Goal: Information Seeking & Learning: Check status

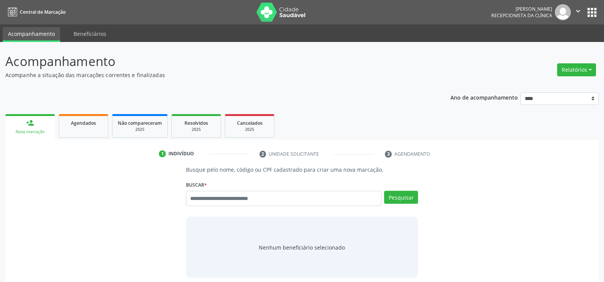
click at [570, 69] on button "Relatórios" at bounding box center [576, 69] width 39 height 13
click at [540, 87] on link "Agendamentos" at bounding box center [555, 86] width 82 height 11
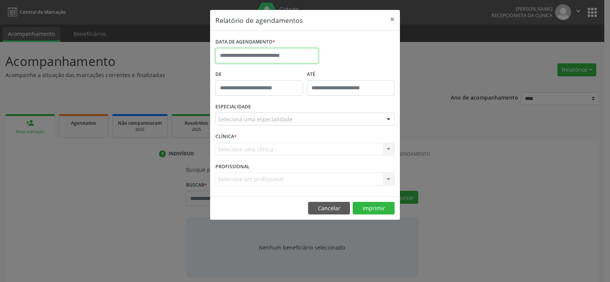
click at [239, 54] on input "text" at bounding box center [266, 55] width 103 height 15
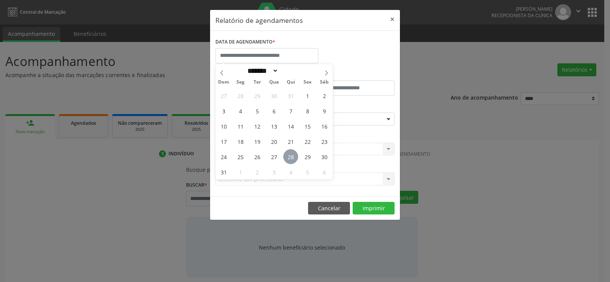
click at [286, 158] on span "28" at bounding box center [290, 156] width 15 height 15
type input "**********"
click at [286, 158] on span "28" at bounding box center [290, 156] width 15 height 15
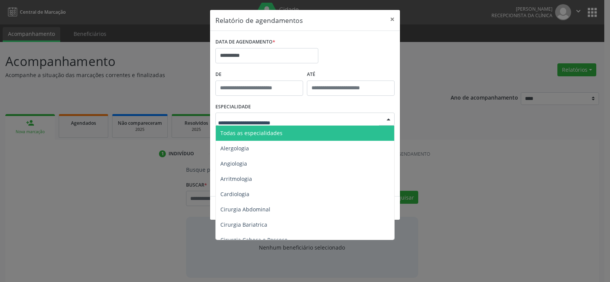
click at [287, 131] on span "Todas as especialidades" at bounding box center [305, 132] width 179 height 15
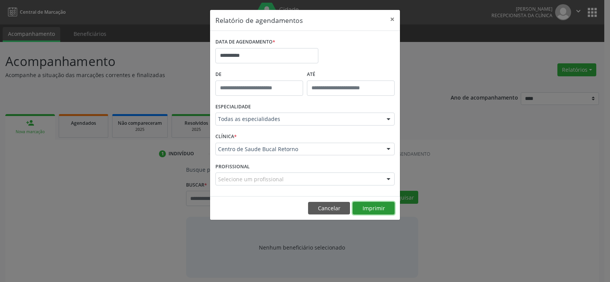
click at [372, 208] on button "Imprimir" at bounding box center [373, 208] width 42 height 13
drag, startPoint x: 322, startPoint y: 214, endPoint x: 290, endPoint y: 211, distance: 32.1
click at [322, 215] on footer "Cancelar Imprimir" at bounding box center [305, 208] width 190 height 24
click at [332, 209] on button "Cancelar" at bounding box center [329, 208] width 42 height 13
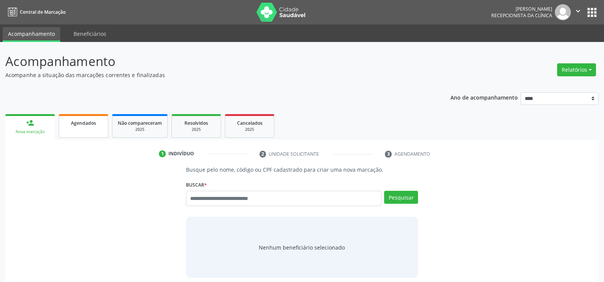
click at [72, 127] on link "Agendados" at bounding box center [84, 126] width 50 height 24
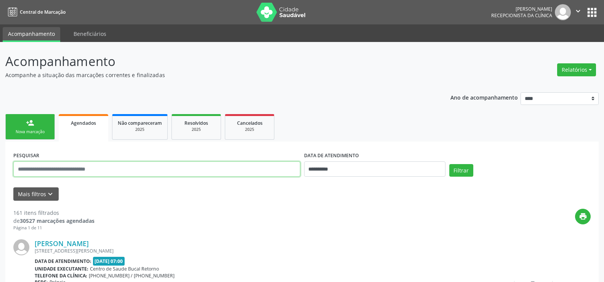
click at [56, 171] on input "text" at bounding box center [156, 168] width 287 height 15
type input "**********"
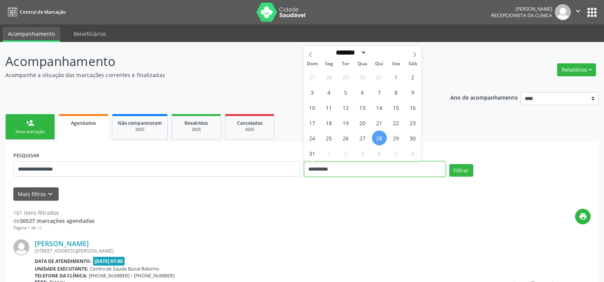
click at [449, 164] on button "Filtrar" at bounding box center [461, 170] width 24 height 13
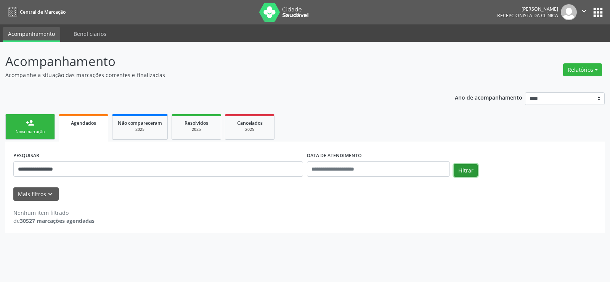
click at [468, 169] on button "Filtrar" at bounding box center [465, 170] width 24 height 13
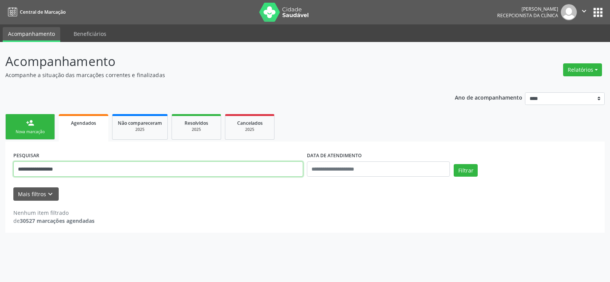
click at [31, 171] on input "**********" at bounding box center [158, 168] width 290 height 15
type input "**********"
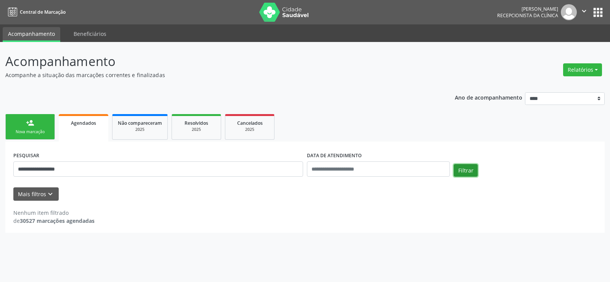
click at [458, 170] on button "Filtrar" at bounding box center [465, 170] width 24 height 13
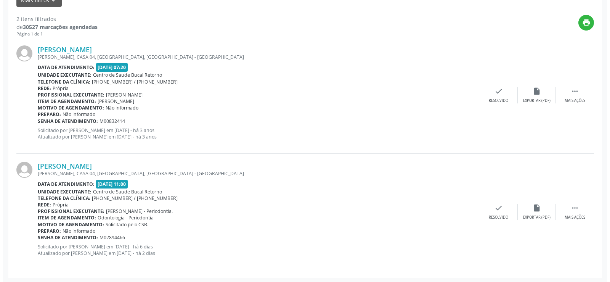
scroll to position [195, 0]
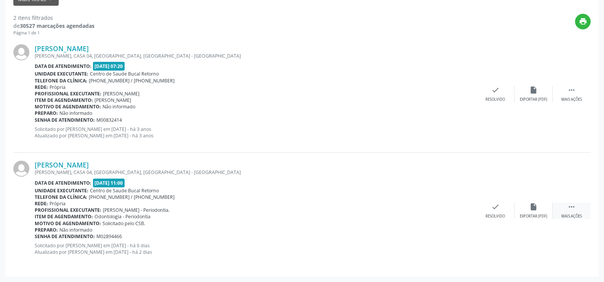
click at [574, 209] on icon "" at bounding box center [571, 206] width 8 height 8
click at [489, 208] on div "cancel Cancelar" at bounding box center [495, 210] width 38 height 16
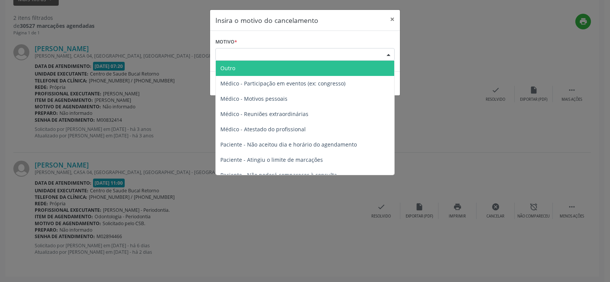
click at [260, 54] on div "Escolha o motivo" at bounding box center [304, 54] width 179 height 13
click at [244, 75] on span "Outro" at bounding box center [305, 68] width 178 height 15
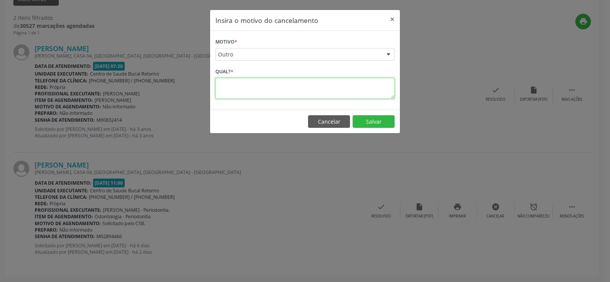
click at [239, 80] on textarea at bounding box center [304, 88] width 179 height 21
type textarea "**********"
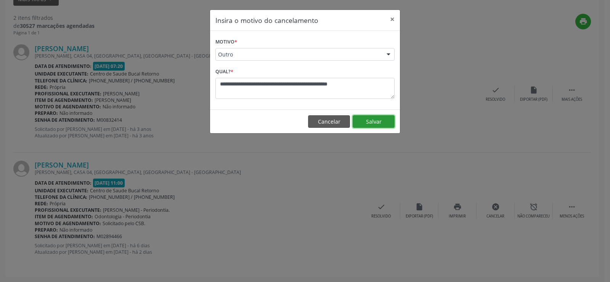
click at [385, 124] on button "Salvar" at bounding box center [373, 121] width 42 height 13
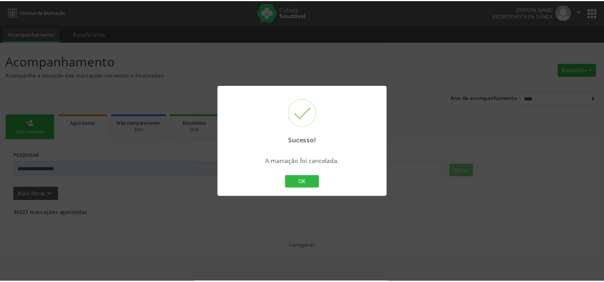
scroll to position [0, 0]
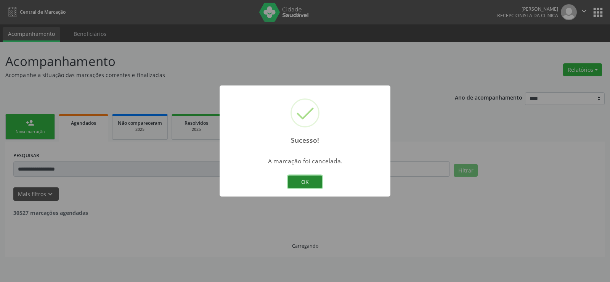
click at [308, 186] on button "OK" at bounding box center [305, 181] width 34 height 13
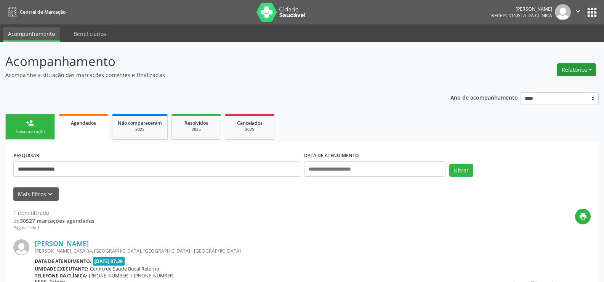
click at [577, 68] on button "Relatórios" at bounding box center [576, 69] width 39 height 13
click at [556, 79] on ul "Agendamentos Procedimentos realizados" at bounding box center [555, 91] width 83 height 27
click at [554, 87] on link "Agendamentos" at bounding box center [555, 86] width 82 height 11
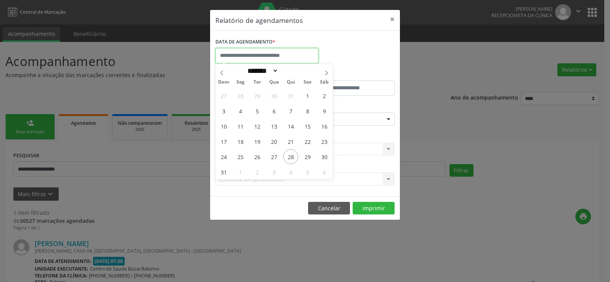
click at [253, 51] on input "text" at bounding box center [266, 55] width 103 height 15
click at [327, 73] on icon at bounding box center [326, 72] width 5 height 5
select select "*"
click at [291, 130] on span "18" at bounding box center [290, 126] width 15 height 15
type input "**********"
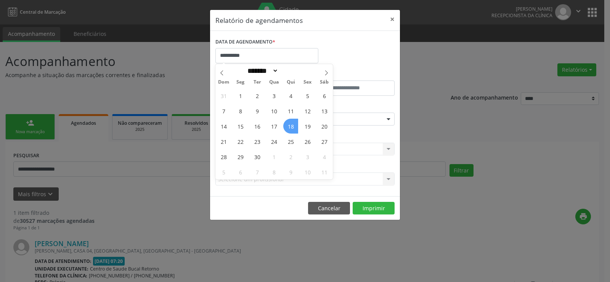
click at [291, 130] on span "18" at bounding box center [290, 126] width 15 height 15
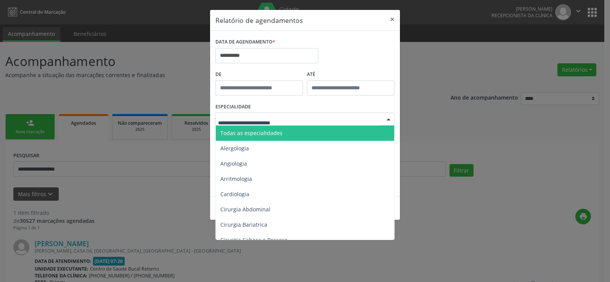
click at [283, 131] on span "Todas as especialidades" at bounding box center [305, 132] width 179 height 15
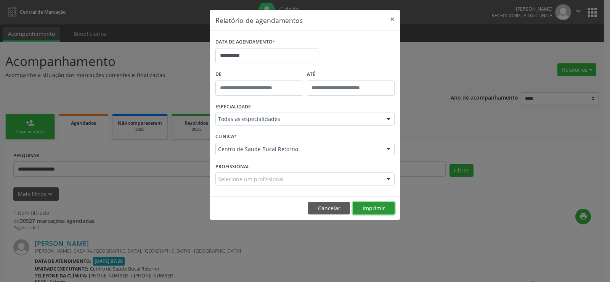
click at [371, 209] on button "Imprimir" at bounding box center [373, 208] width 42 height 13
click at [319, 206] on button "Cancelar" at bounding box center [329, 208] width 42 height 13
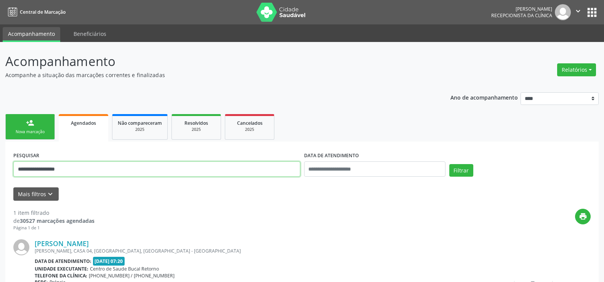
drag, startPoint x: 94, startPoint y: 168, endPoint x: 0, endPoint y: 150, distance: 95.8
click at [0, 150] on div "**********" at bounding box center [302, 201] width 604 height 318
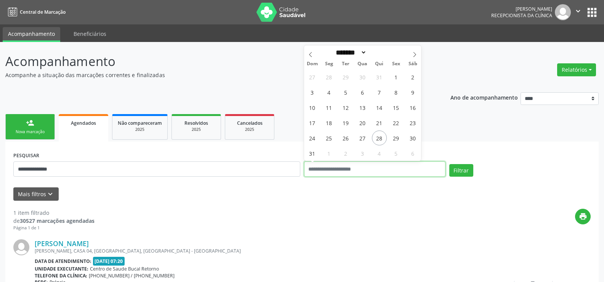
click at [449, 164] on button "Filtrar" at bounding box center [461, 170] width 24 height 13
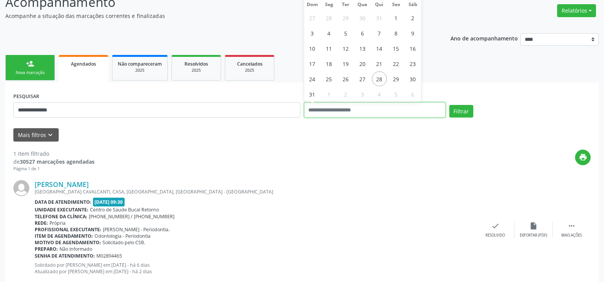
scroll to position [78, 0]
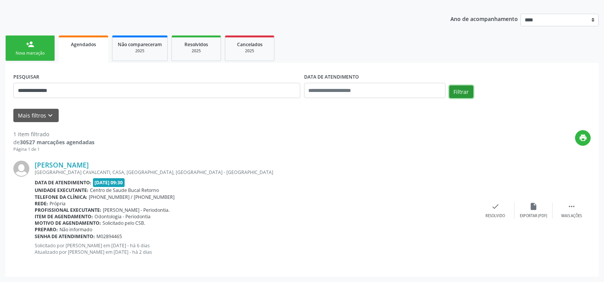
click at [458, 88] on button "Filtrar" at bounding box center [461, 91] width 24 height 13
click at [461, 99] on div "Filtrar" at bounding box center [519, 94] width 145 height 18
click at [461, 96] on button "Filtrar" at bounding box center [461, 91] width 24 height 13
click at [466, 99] on div "Filtrar" at bounding box center [519, 94] width 145 height 18
click at [463, 92] on button "Filtrar" at bounding box center [461, 91] width 24 height 13
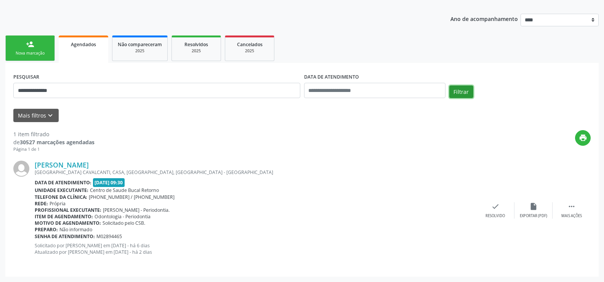
click at [452, 90] on button "Filtrar" at bounding box center [461, 91] width 24 height 13
click at [112, 169] on div "[GEOGRAPHIC_DATA] CAVALCANTI, CASA, [GEOGRAPHIC_DATA], [GEOGRAPHIC_DATA] - [GEO…" at bounding box center [256, 172] width 442 height 6
click at [89, 165] on link "[PERSON_NAME]" at bounding box center [62, 164] width 54 height 8
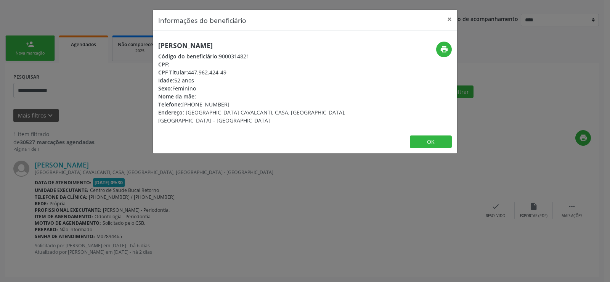
drag, startPoint x: 158, startPoint y: 46, endPoint x: 294, endPoint y: 43, distance: 135.7
click at [294, 43] on h5 "[PERSON_NAME]" at bounding box center [254, 46] width 192 height 8
copy h5 "[PERSON_NAME]"
click at [450, 23] on button "×" at bounding box center [449, 19] width 15 height 19
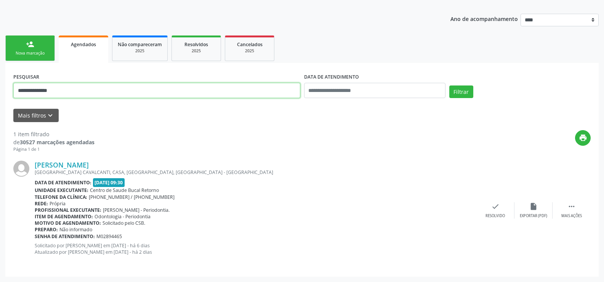
drag, startPoint x: 74, startPoint y: 88, endPoint x: 0, endPoint y: 88, distance: 74.3
click at [0, 88] on div "**********" at bounding box center [302, 122] width 604 height 318
paste input "**********"
type input "**********"
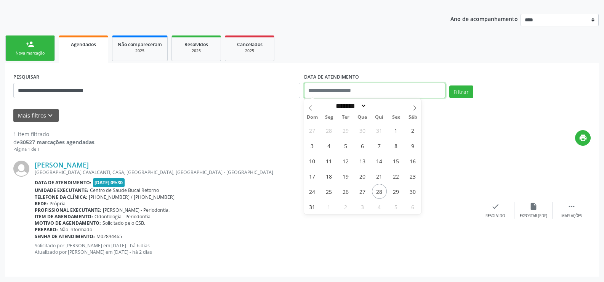
click at [449, 85] on button "Filtrar" at bounding box center [461, 91] width 24 height 13
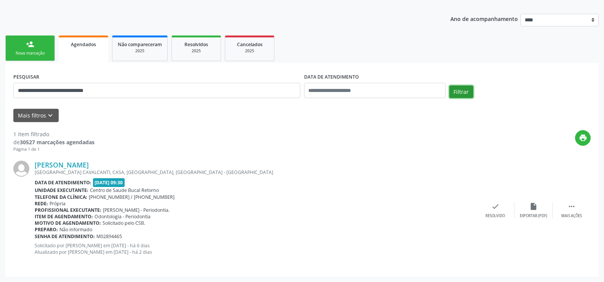
click at [463, 92] on button "Filtrar" at bounding box center [461, 91] width 24 height 13
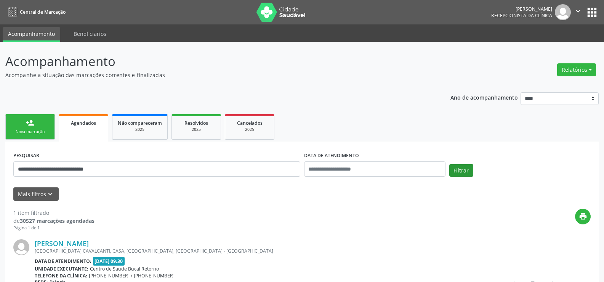
click at [463, 92] on p "Ano de acompanhamento" at bounding box center [483, 97] width 67 height 10
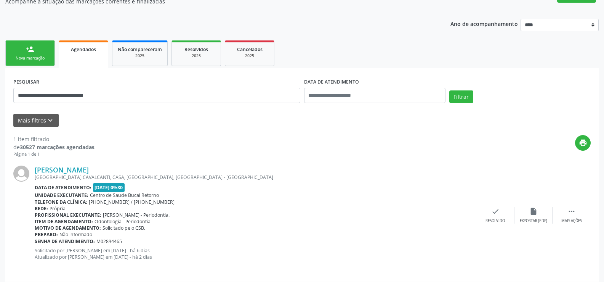
scroll to position [78, 0]
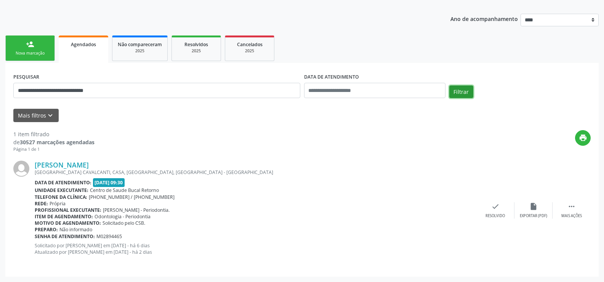
click at [460, 95] on button "Filtrar" at bounding box center [461, 91] width 24 height 13
click at [456, 93] on button "Filtrar" at bounding box center [461, 91] width 24 height 13
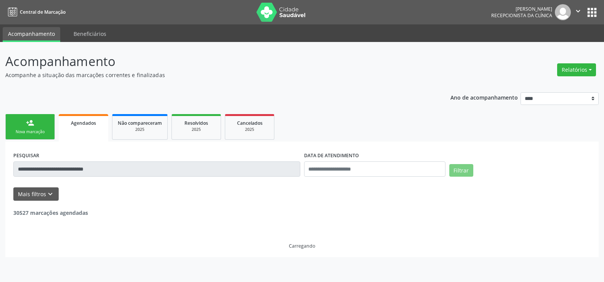
scroll to position [0, 0]
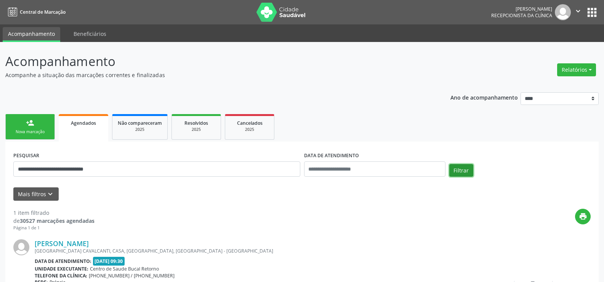
click at [452, 170] on button "Filtrar" at bounding box center [461, 170] width 24 height 13
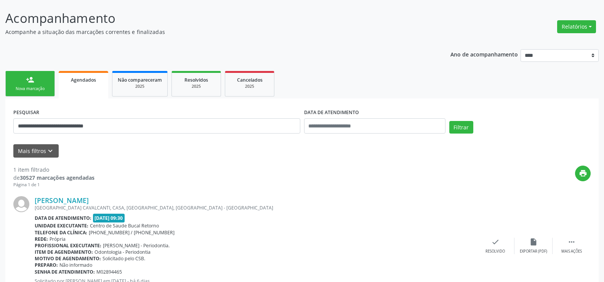
scroll to position [78, 0]
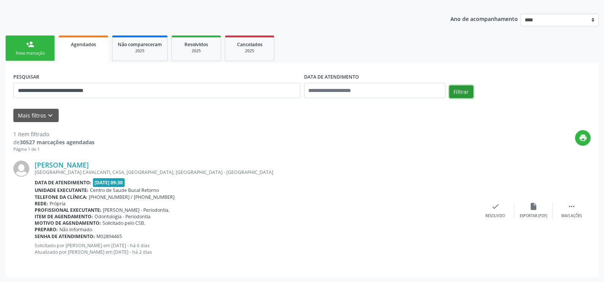
click at [457, 98] on button "Filtrar" at bounding box center [461, 91] width 24 height 13
click at [460, 90] on button "Filtrar" at bounding box center [461, 91] width 24 height 13
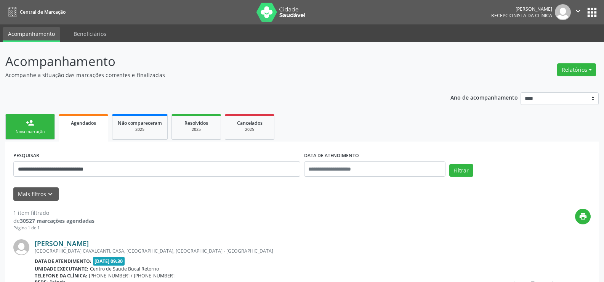
click at [89, 243] on link "[PERSON_NAME]" at bounding box center [62, 243] width 54 height 8
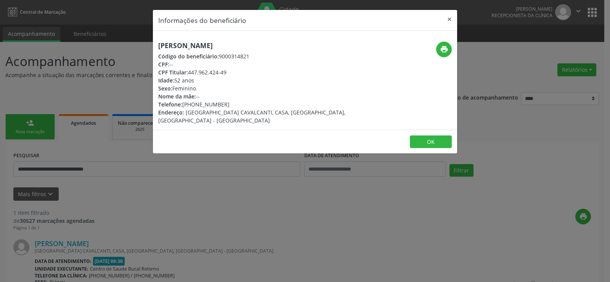
drag, startPoint x: 159, startPoint y: 45, endPoint x: 291, endPoint y: 44, distance: 132.6
click at [291, 44] on h5 "[PERSON_NAME]" at bounding box center [254, 46] width 192 height 8
copy h5 "[PERSON_NAME]"
drag, startPoint x: 188, startPoint y: 74, endPoint x: 227, endPoint y: 72, distance: 38.9
click at [227, 72] on div "CPF Titular: 447.962.424-49" at bounding box center [254, 72] width 192 height 8
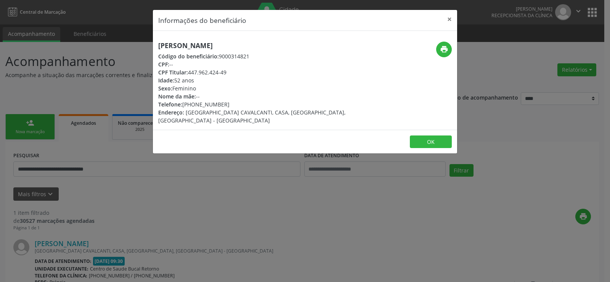
copy div "447.962.424-49"
drag, startPoint x: 184, startPoint y: 104, endPoint x: 237, endPoint y: 104, distance: 53.0
click at [237, 104] on div "Telefone: [PHONE_NUMBER]" at bounding box center [254, 104] width 192 height 8
copy div "[PHONE_NUMBER]"
click at [173, 46] on h5 "[PERSON_NAME]" at bounding box center [254, 46] width 192 height 8
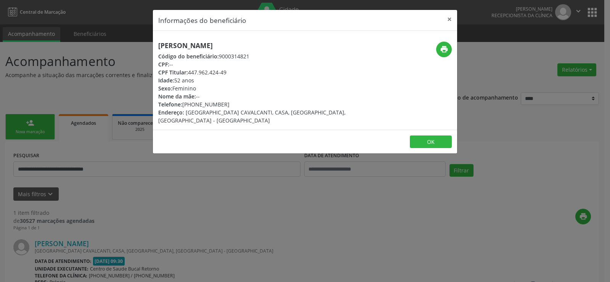
drag, startPoint x: 156, startPoint y: 46, endPoint x: 291, endPoint y: 41, distance: 135.0
click at [291, 41] on div "[PERSON_NAME] Código do beneficiário: 9000314821 CPF: -- CPF Titular: 447.962.4…" at bounding box center [305, 80] width 304 height 99
copy h5 "[PERSON_NAME]"
click at [447, 18] on button "×" at bounding box center [449, 19] width 15 height 19
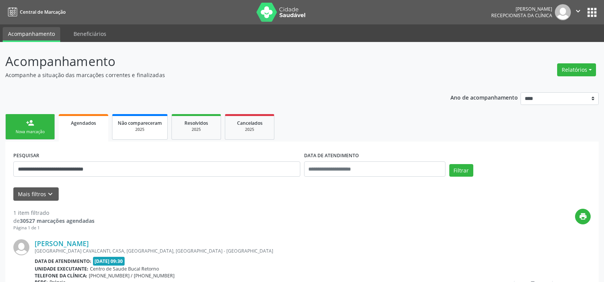
click at [135, 131] on div "2025" at bounding box center [140, 130] width 44 height 6
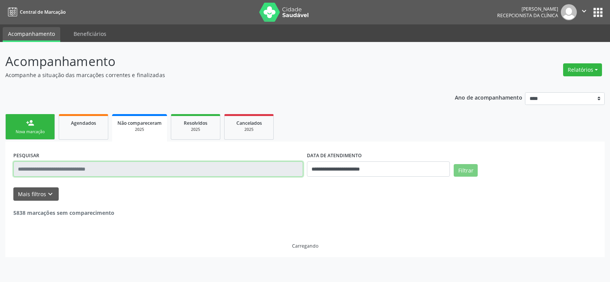
click at [117, 169] on input "text" at bounding box center [158, 168] width 290 height 15
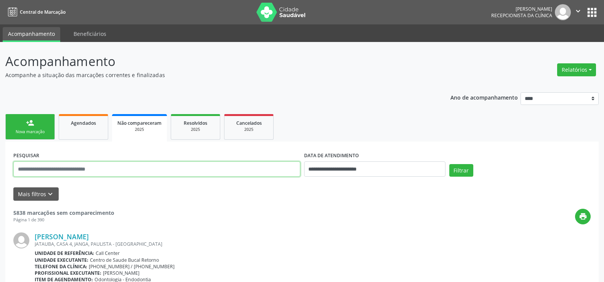
click at [117, 169] on input "text" at bounding box center [156, 168] width 287 height 15
paste input "**********"
type input "**********"
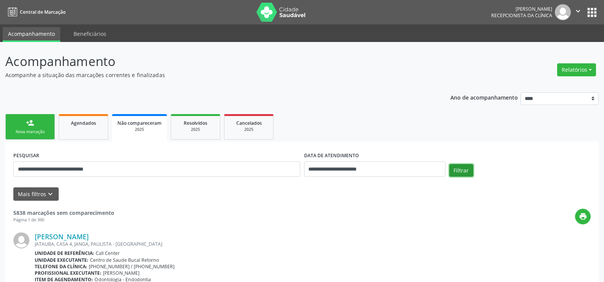
click at [461, 171] on button "Filtrar" at bounding box center [461, 170] width 24 height 13
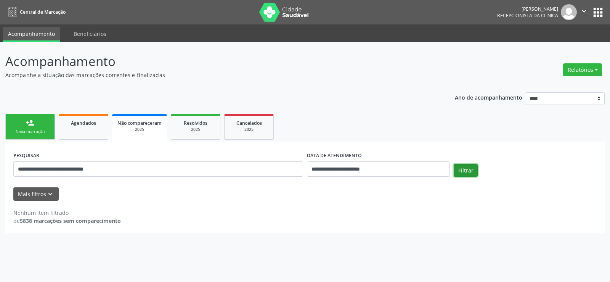
click at [465, 171] on button "Filtrar" at bounding box center [465, 170] width 24 height 13
click at [78, 125] on span "Agendados" at bounding box center [83, 123] width 25 height 6
select select "*"
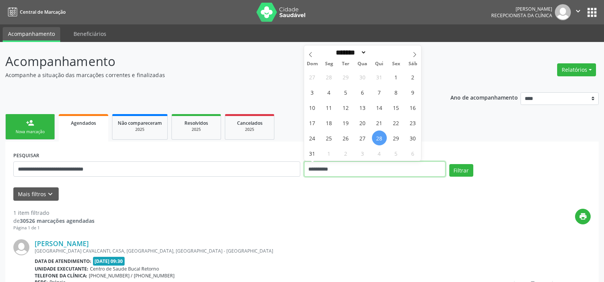
drag, startPoint x: 362, startPoint y: 168, endPoint x: 283, endPoint y: 175, distance: 79.6
click at [283, 175] on div "**********" at bounding box center [301, 165] width 581 height 32
click at [449, 164] on button "Filtrar" at bounding box center [461, 170] width 24 height 13
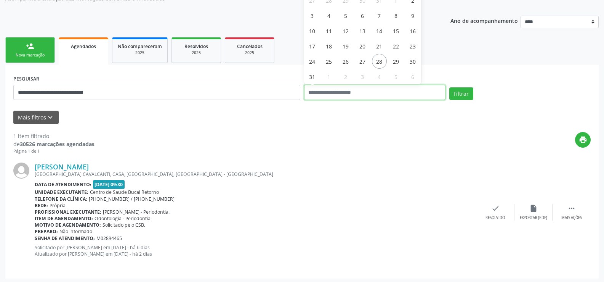
scroll to position [78, 0]
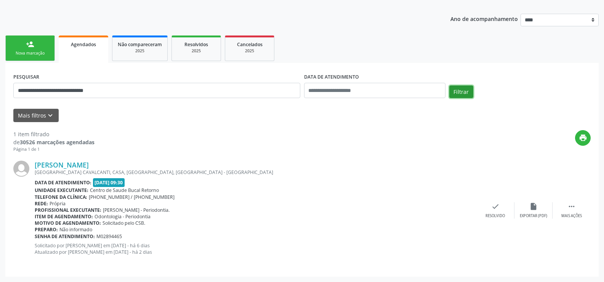
click at [464, 94] on button "Filtrar" at bounding box center [461, 91] width 24 height 13
click at [457, 97] on button "Filtrar" at bounding box center [461, 91] width 24 height 13
click at [460, 88] on button "Filtrar" at bounding box center [461, 91] width 24 height 13
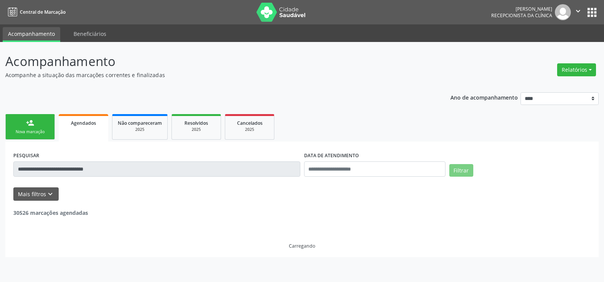
scroll to position [0, 0]
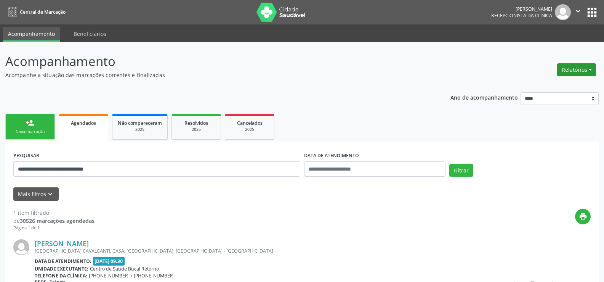
click at [566, 74] on button "Relatórios" at bounding box center [576, 69] width 39 height 13
click at [551, 85] on link "Agendamentos" at bounding box center [555, 86] width 82 height 11
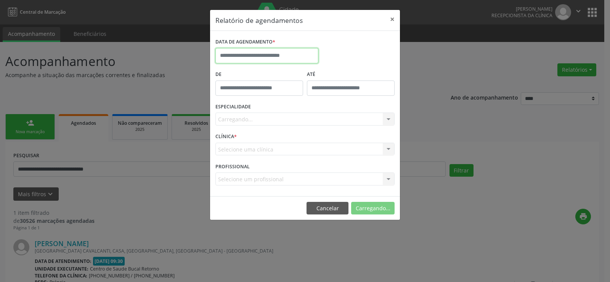
click at [242, 59] on input "text" at bounding box center [266, 55] width 103 height 15
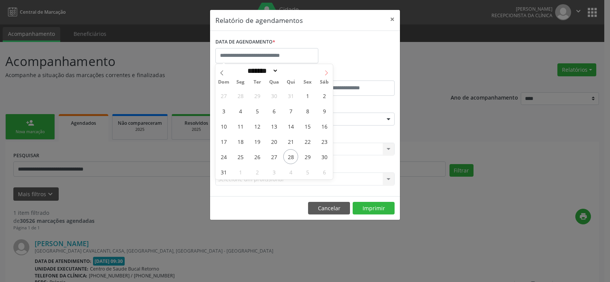
click at [324, 75] on icon at bounding box center [326, 72] width 5 height 5
select select "*"
click at [310, 111] on span "12" at bounding box center [307, 110] width 15 height 15
type input "**********"
click at [310, 111] on span "12" at bounding box center [307, 110] width 15 height 15
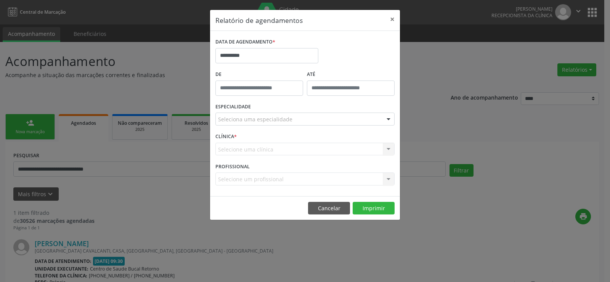
click at [303, 116] on div "Seleciona uma especialidade" at bounding box center [304, 118] width 179 height 13
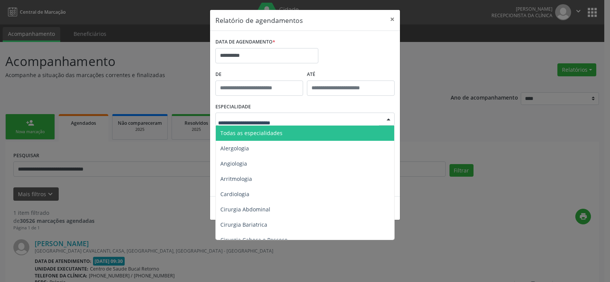
click at [301, 129] on span "Todas as especialidades" at bounding box center [305, 132] width 179 height 15
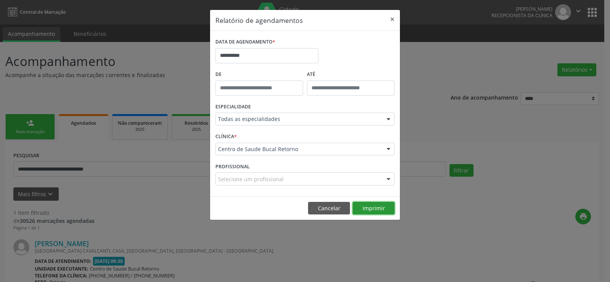
click at [369, 207] on button "Imprimir" at bounding box center [373, 208] width 42 height 13
click at [332, 206] on button "Cancelar" at bounding box center [329, 208] width 42 height 13
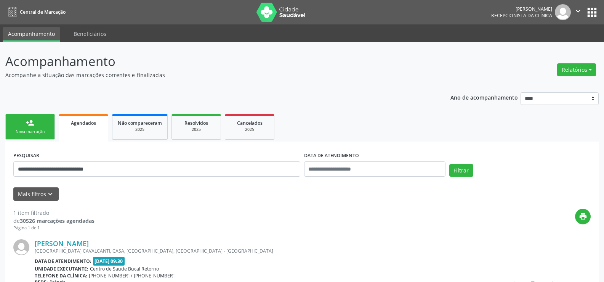
click at [15, 125] on link "person_add Nova marcação" at bounding box center [30, 127] width 50 height 26
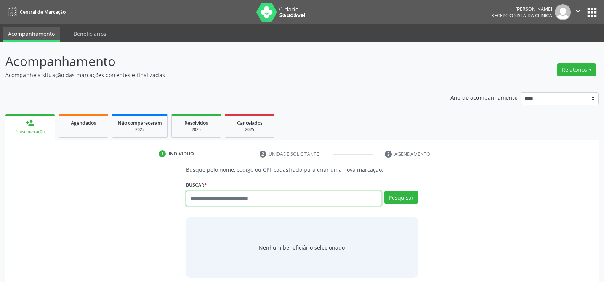
click at [207, 200] on input "text" at bounding box center [283, 198] width 195 height 15
type input "**********"
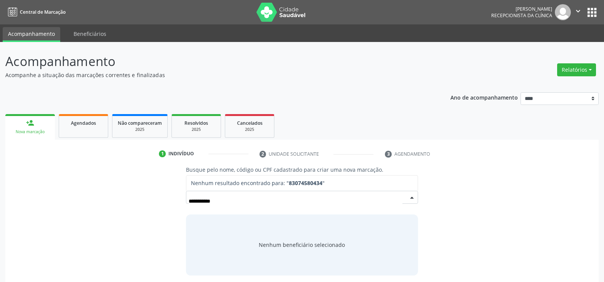
click at [199, 201] on input "**********" at bounding box center [296, 200] width 214 height 15
click at [208, 201] on input "**********" at bounding box center [296, 200] width 214 height 15
click at [209, 200] on input "**********" at bounding box center [296, 200] width 214 height 15
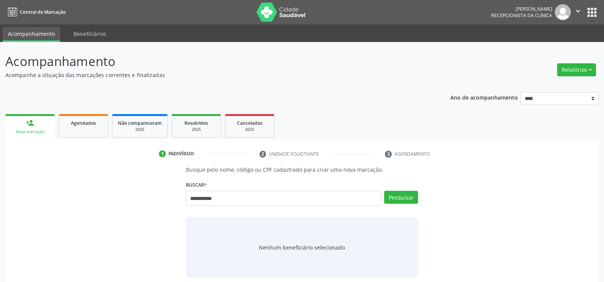
type input "**********"
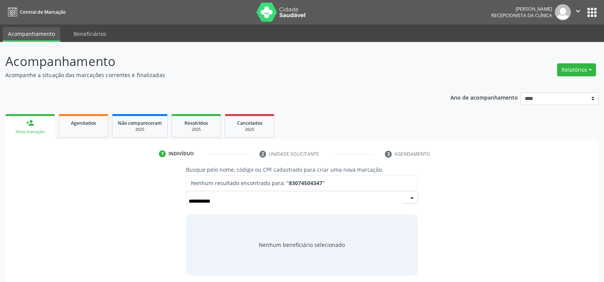
drag, startPoint x: 220, startPoint y: 200, endPoint x: 230, endPoint y: 200, distance: 9.9
click at [230, 200] on input "**********" at bounding box center [296, 200] width 214 height 15
click at [198, 200] on input "**********" at bounding box center [296, 200] width 214 height 15
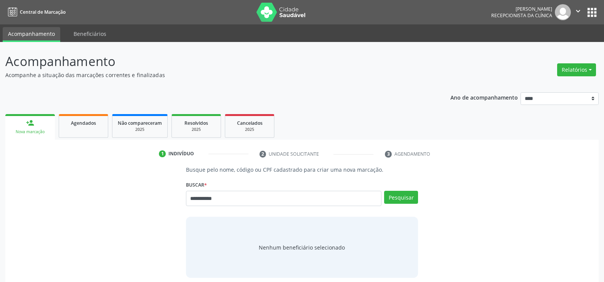
drag, startPoint x: 199, startPoint y: 199, endPoint x: 288, endPoint y: 197, distance: 89.6
click at [288, 197] on input "**********" at bounding box center [283, 198] width 195 height 15
type input "**********"
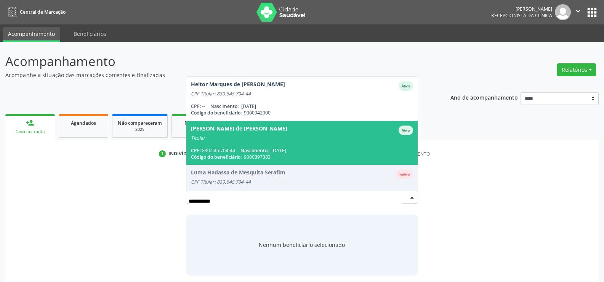
click at [260, 140] on div "Titular" at bounding box center [302, 138] width 222 height 6
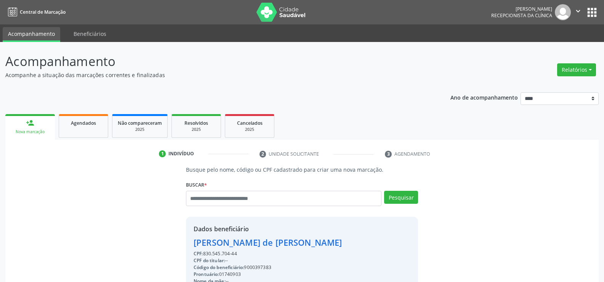
drag, startPoint x: 192, startPoint y: 244, endPoint x: 330, endPoint y: 241, distance: 137.2
copy div "[PERSON_NAME] de [PERSON_NAME]"
click at [97, 125] on div "Agendados" at bounding box center [83, 123] width 38 height 8
select select "*"
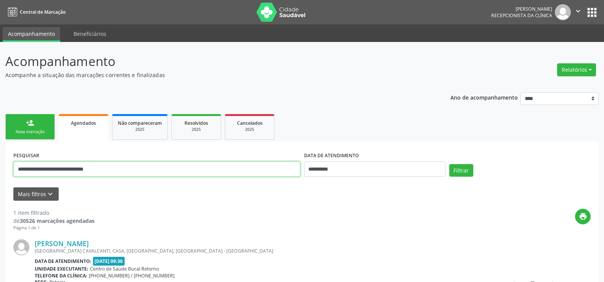
drag, startPoint x: 129, startPoint y: 171, endPoint x: 0, endPoint y: 164, distance: 129.4
click at [0, 164] on div "**********" at bounding box center [302, 201] width 604 height 318
paste input "text"
type input "**********"
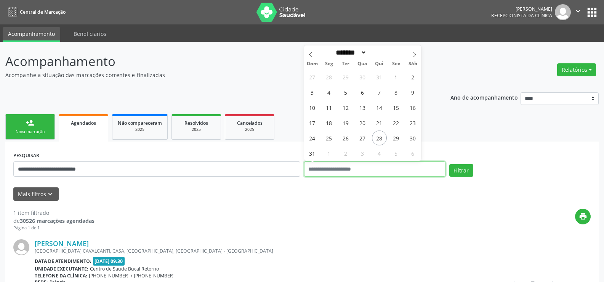
click at [449, 164] on button "Filtrar" at bounding box center [461, 170] width 24 height 13
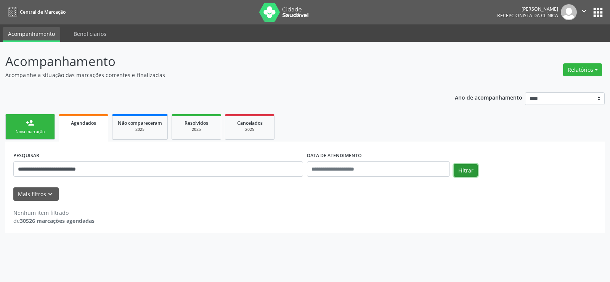
click at [462, 171] on button "Filtrar" at bounding box center [465, 170] width 24 height 13
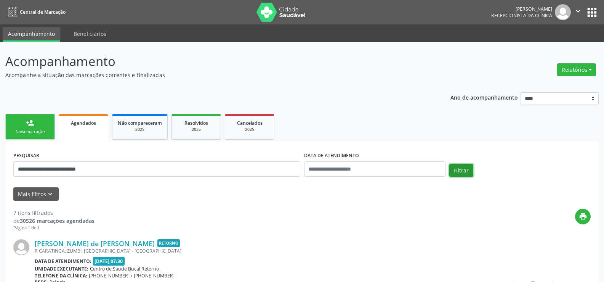
click at [462, 172] on button "Filtrar" at bounding box center [461, 170] width 24 height 13
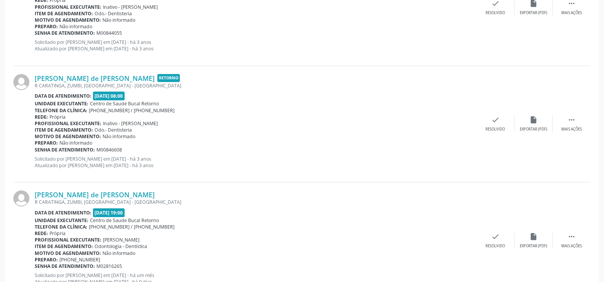
scroll to position [700, 0]
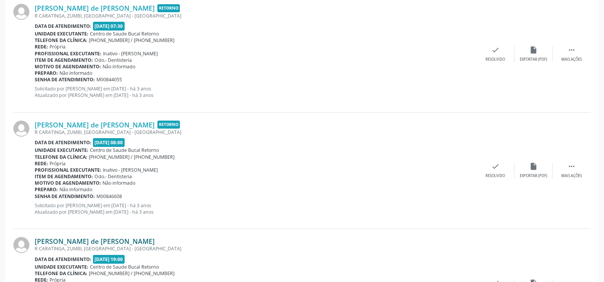
click at [134, 239] on link "[PERSON_NAME] de [PERSON_NAME]" at bounding box center [95, 241] width 120 height 8
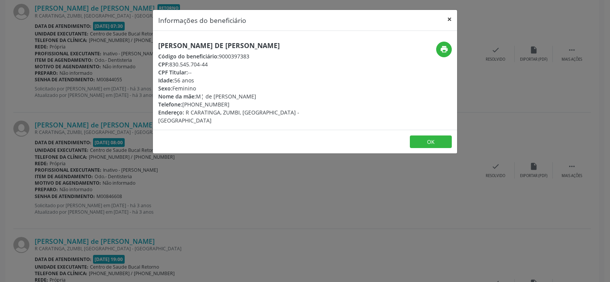
click at [449, 18] on button "×" at bounding box center [449, 19] width 15 height 19
